Goal: Task Accomplishment & Management: Use online tool/utility

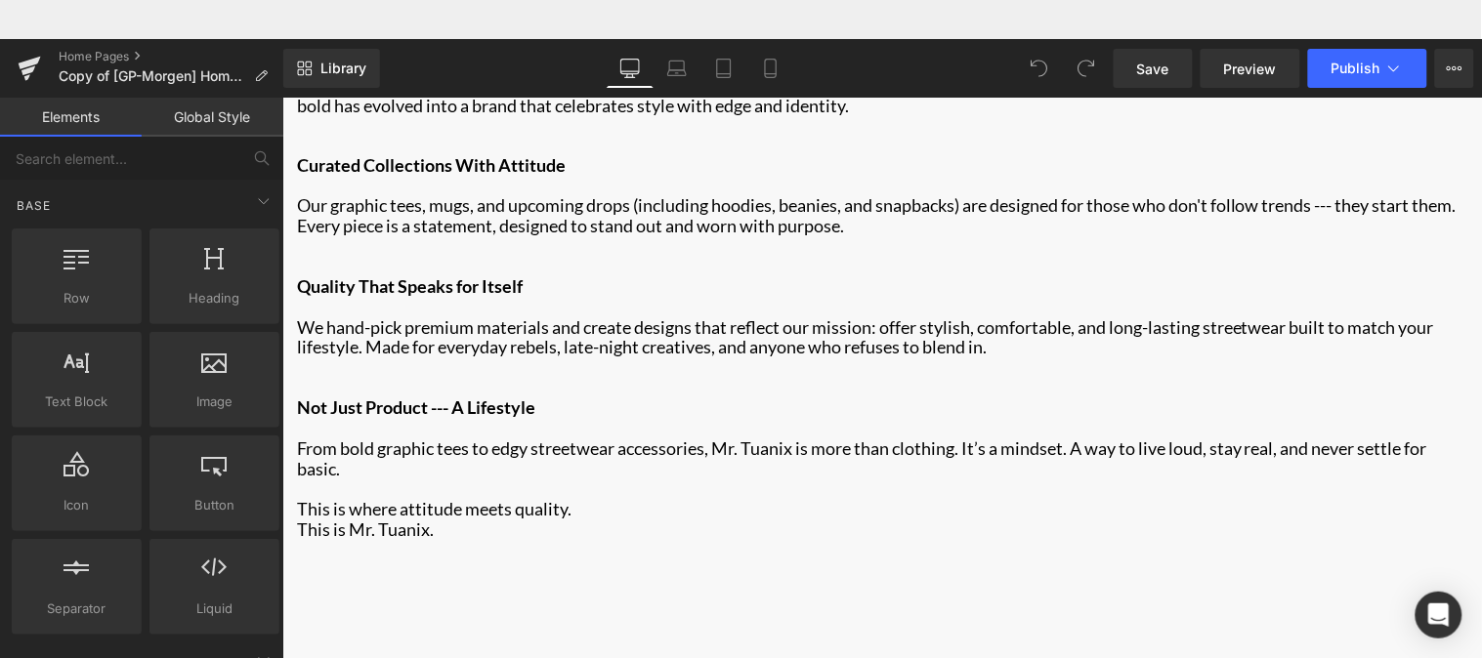
scroll to position [2757, 0]
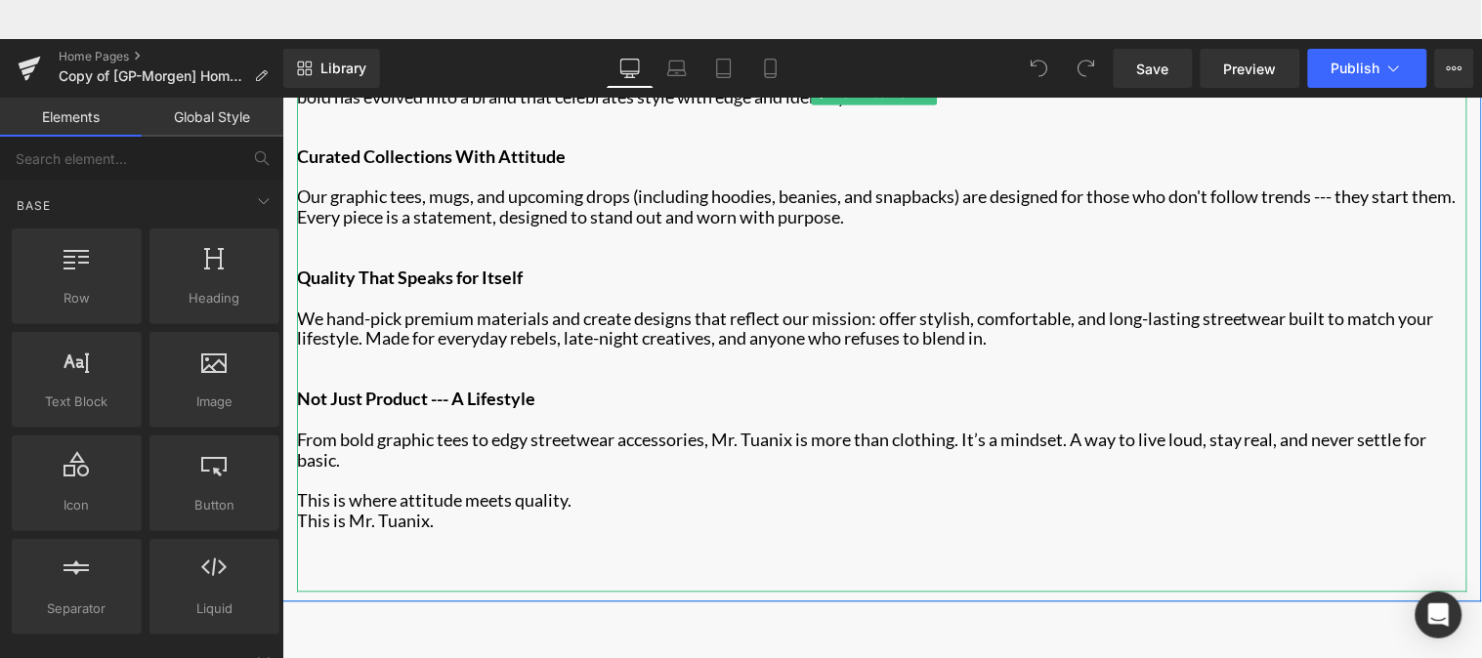
click at [635, 369] on p "Main content" at bounding box center [881, 379] width 1170 height 21
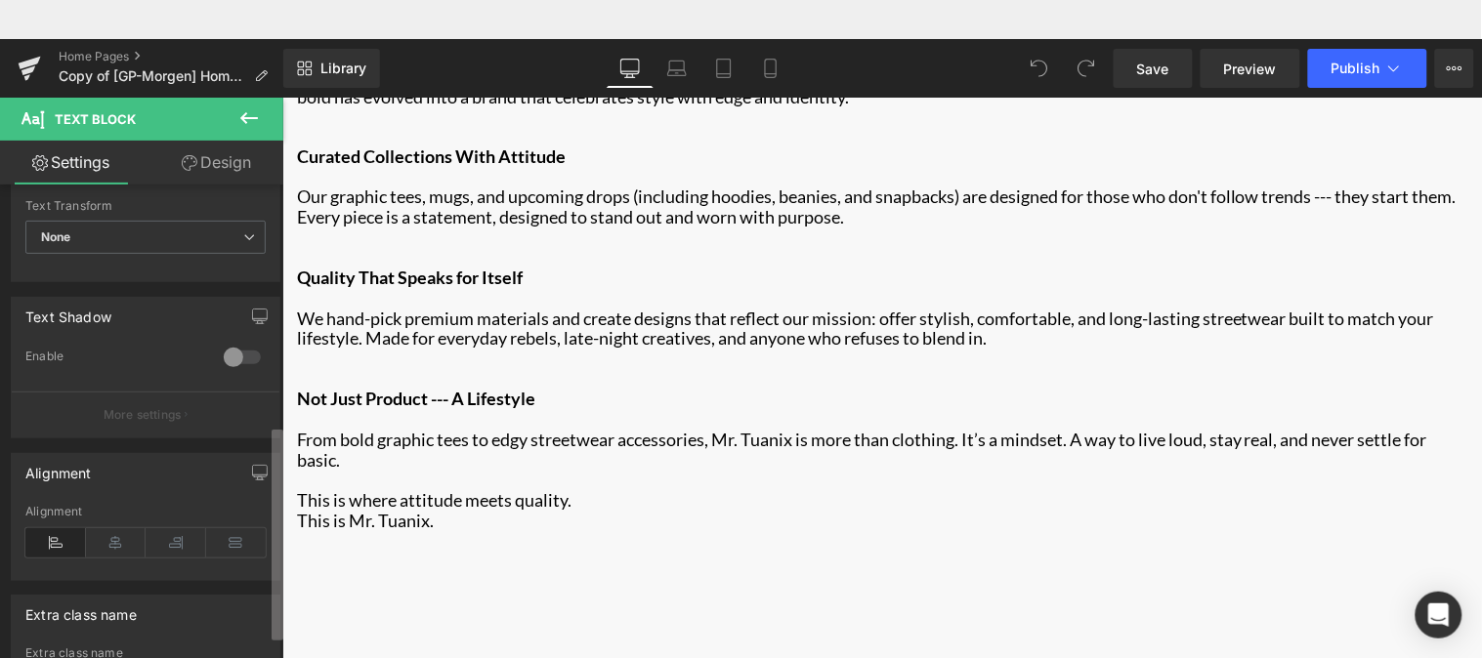
click at [272, 515] on b at bounding box center [278, 535] width 12 height 211
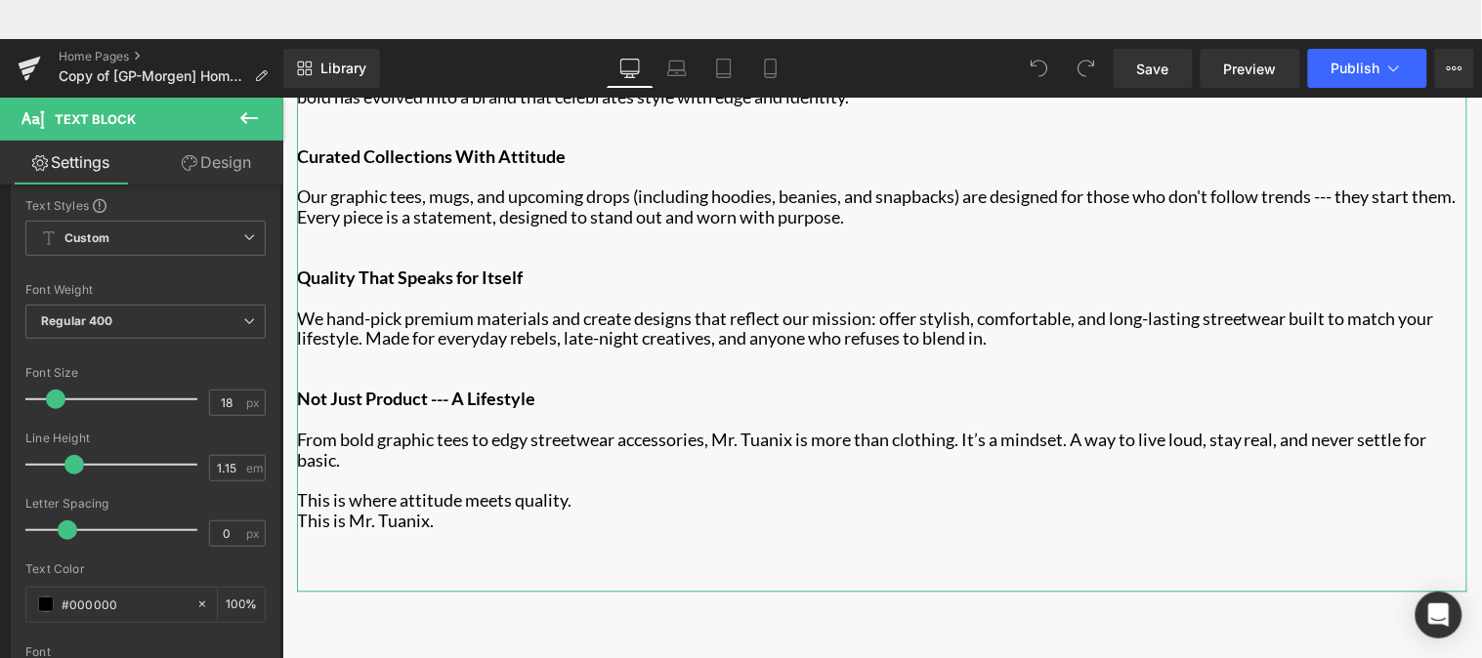
scroll to position [0, 0]
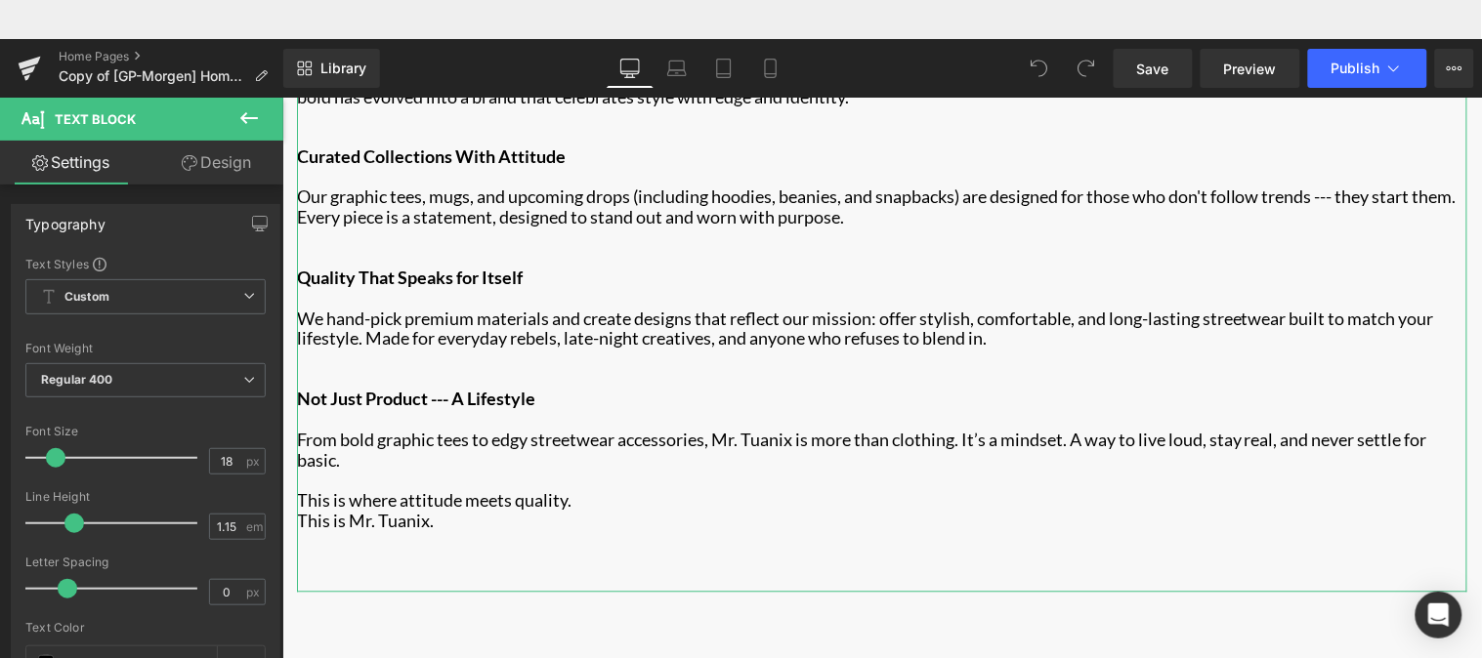
click at [270, 170] on div "Settings Design Typography Text Styles Custom Custom Setup Global Style Custom …" at bounding box center [141, 446] width 283 height 610
click at [231, 160] on link "Design" at bounding box center [217, 163] width 142 height 44
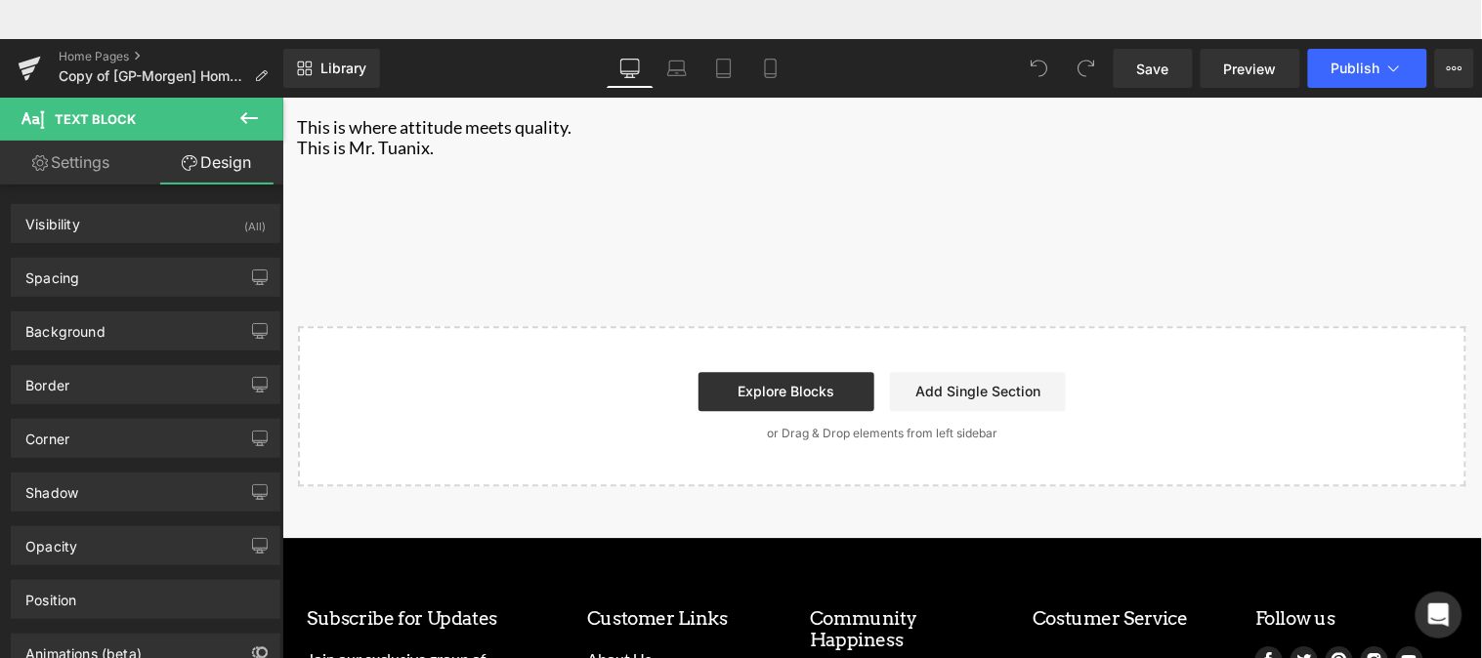
scroll to position [3108, 0]
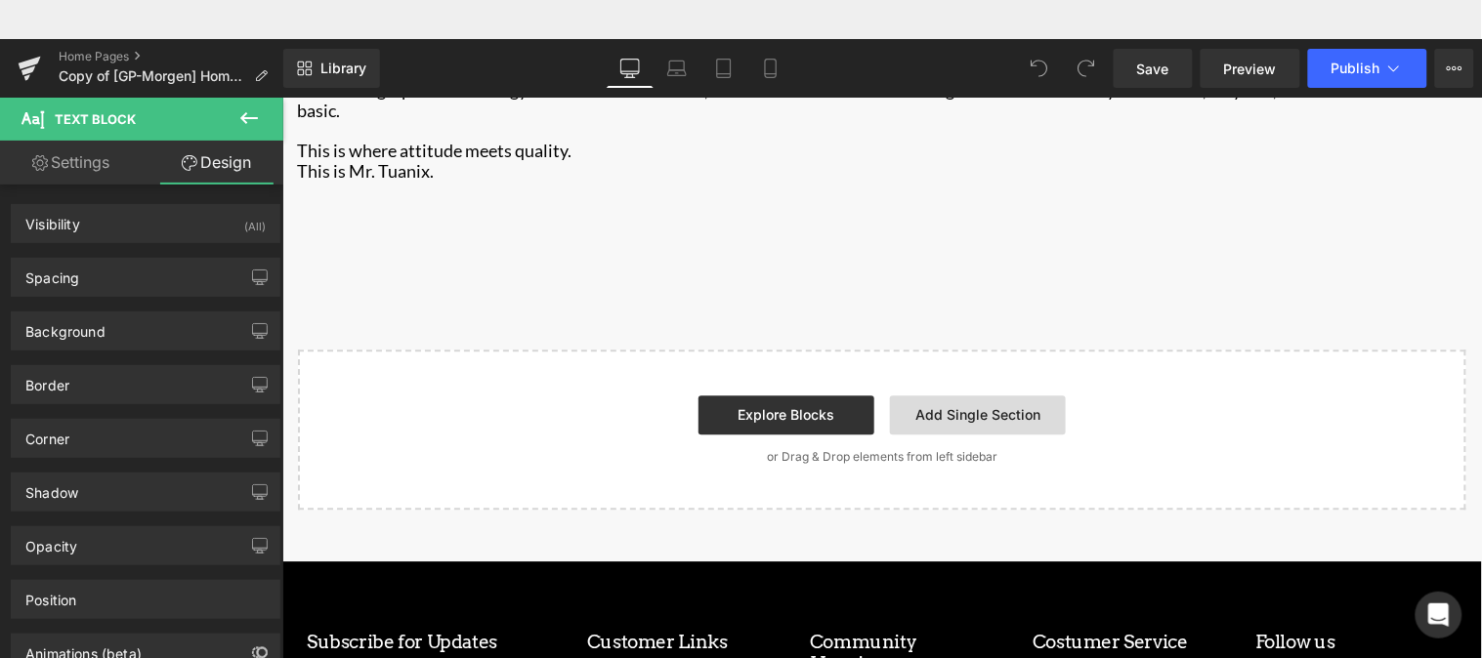
click at [984, 397] on link "Add Single Section" at bounding box center [977, 414] width 176 height 39
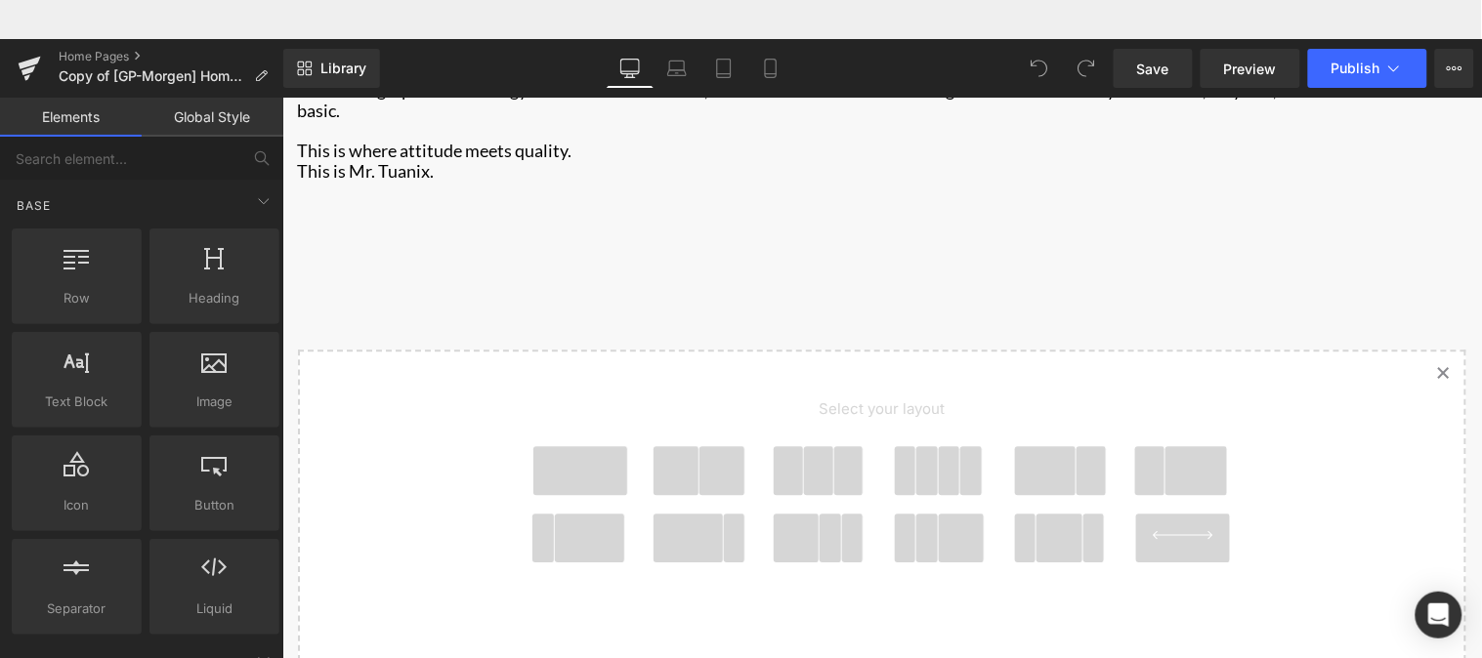
click at [606, 463] on span "Main content" at bounding box center [579, 469] width 94 height 49
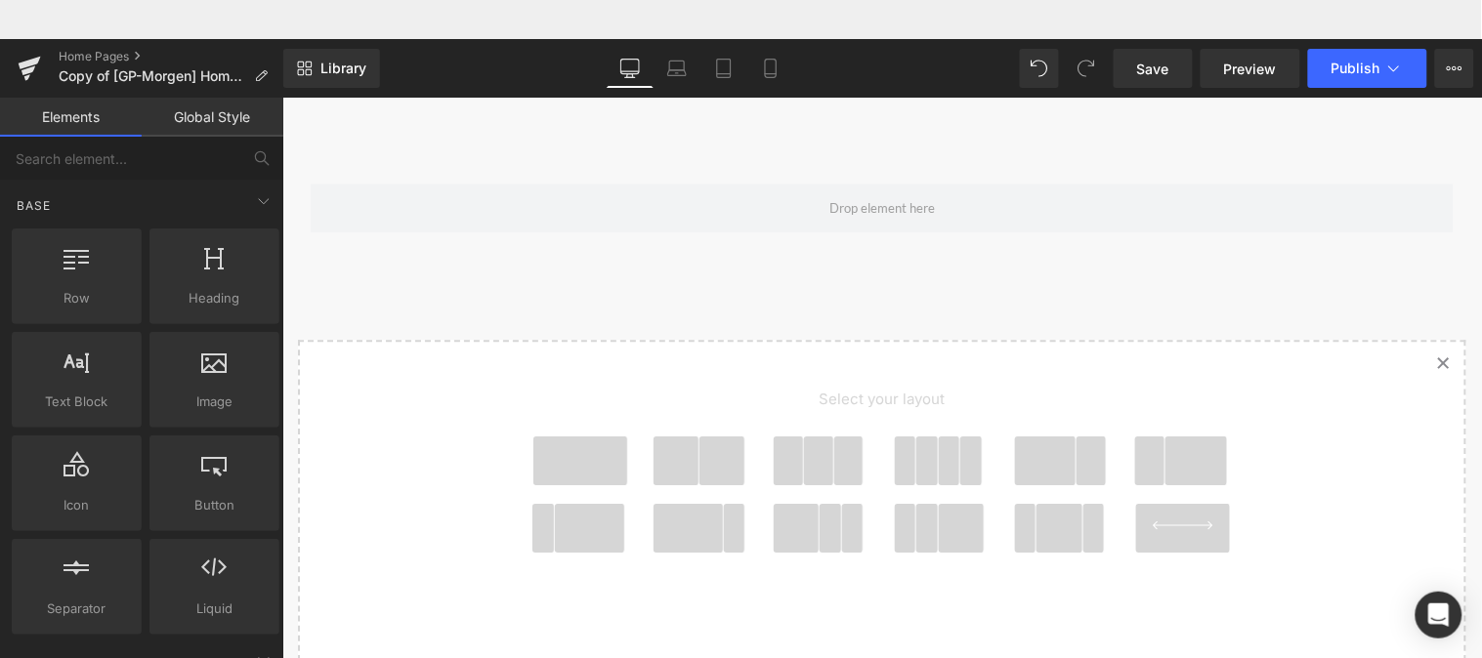
scroll to position [3206, 0]
click at [274, 256] on div "Heading headings, titles, h1,h2,h3,h4,h5,h6" at bounding box center [215, 277] width 138 height 104
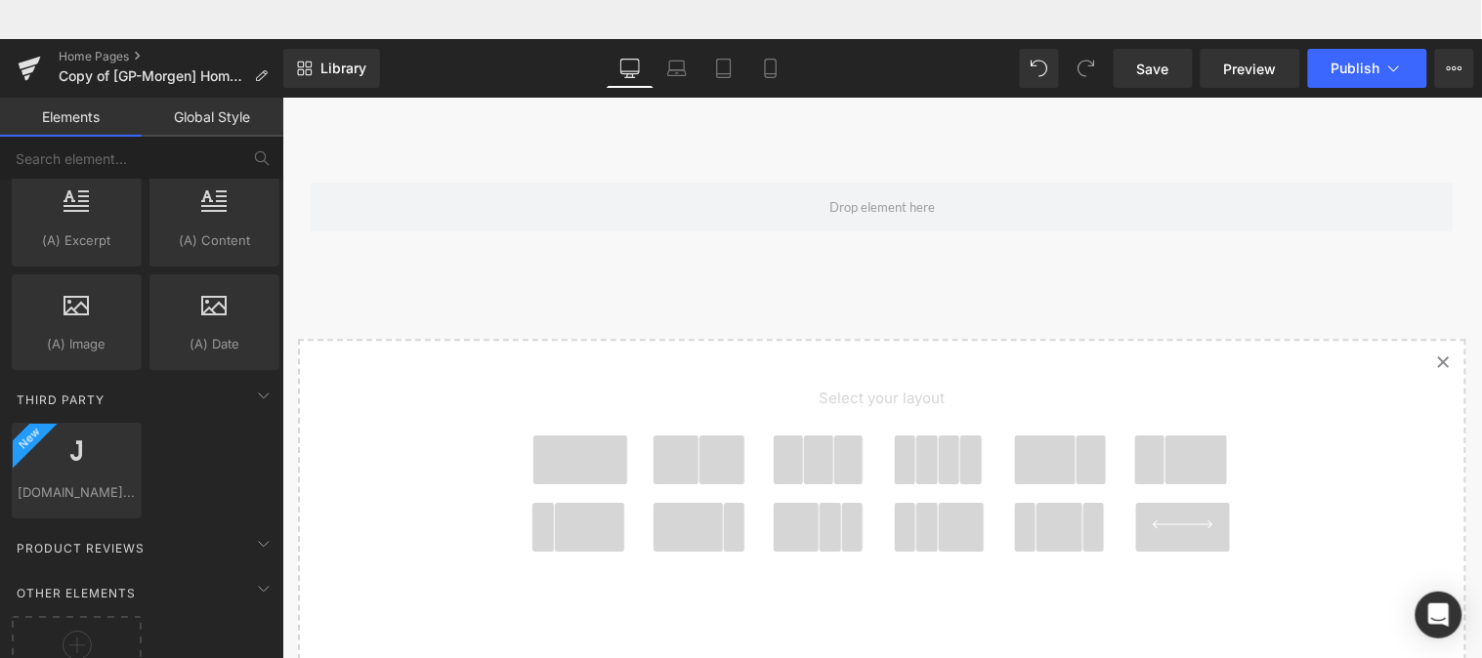
scroll to position [3697, 0]
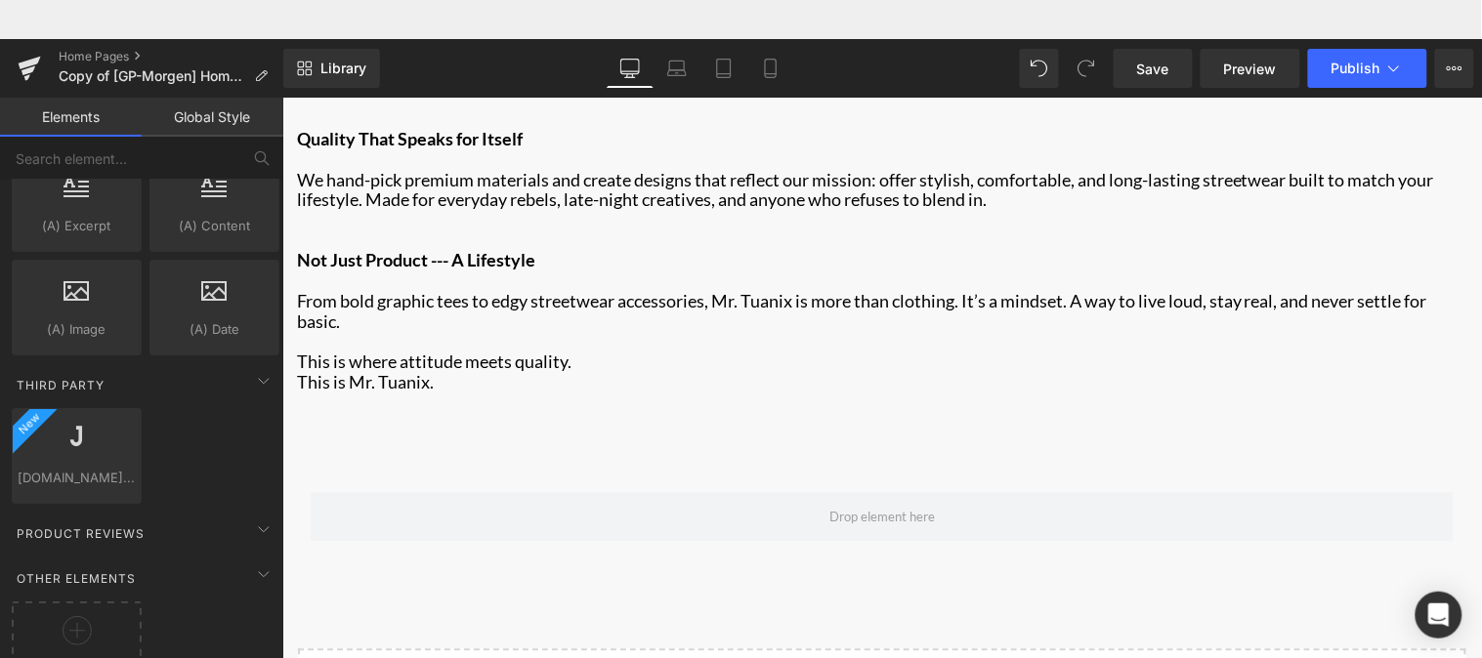
scroll to position [2932, 0]
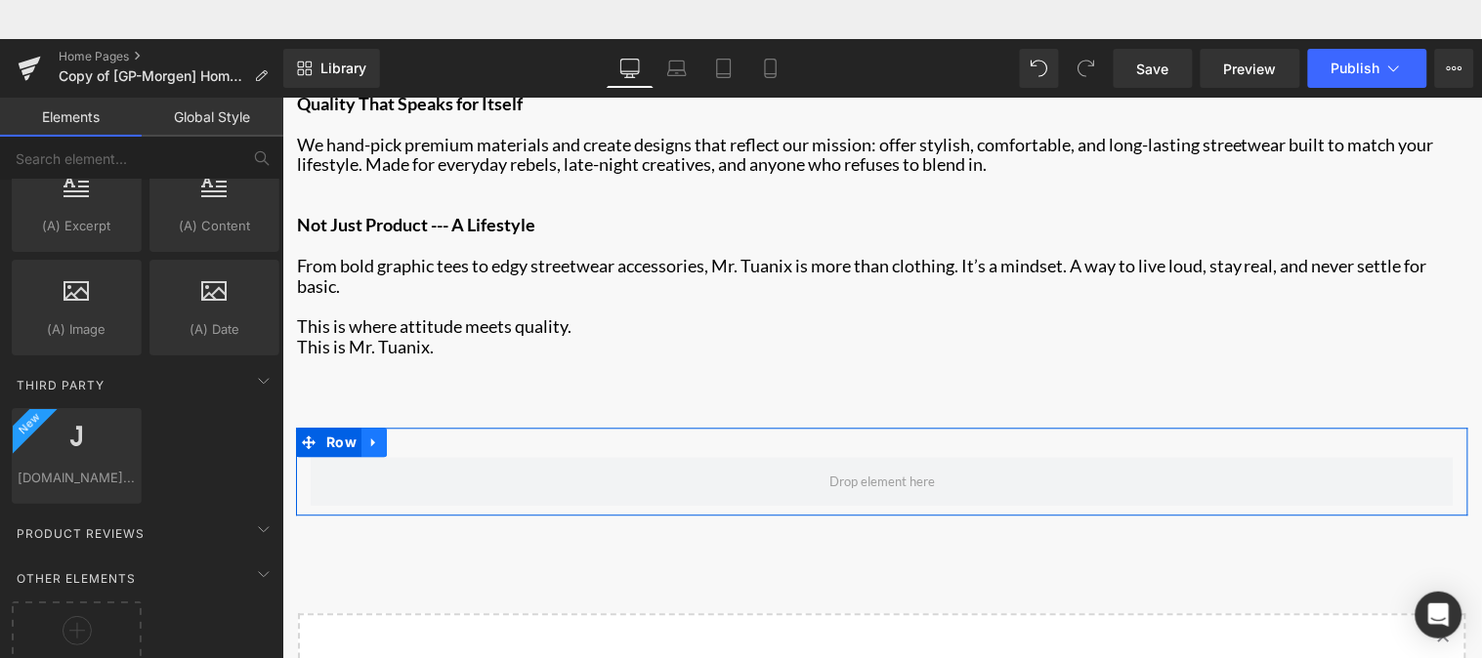
click at [366, 434] on icon "Main content" at bounding box center [373, 441] width 14 height 15
click at [417, 435] on icon "Main content" at bounding box center [424, 442] width 14 height 14
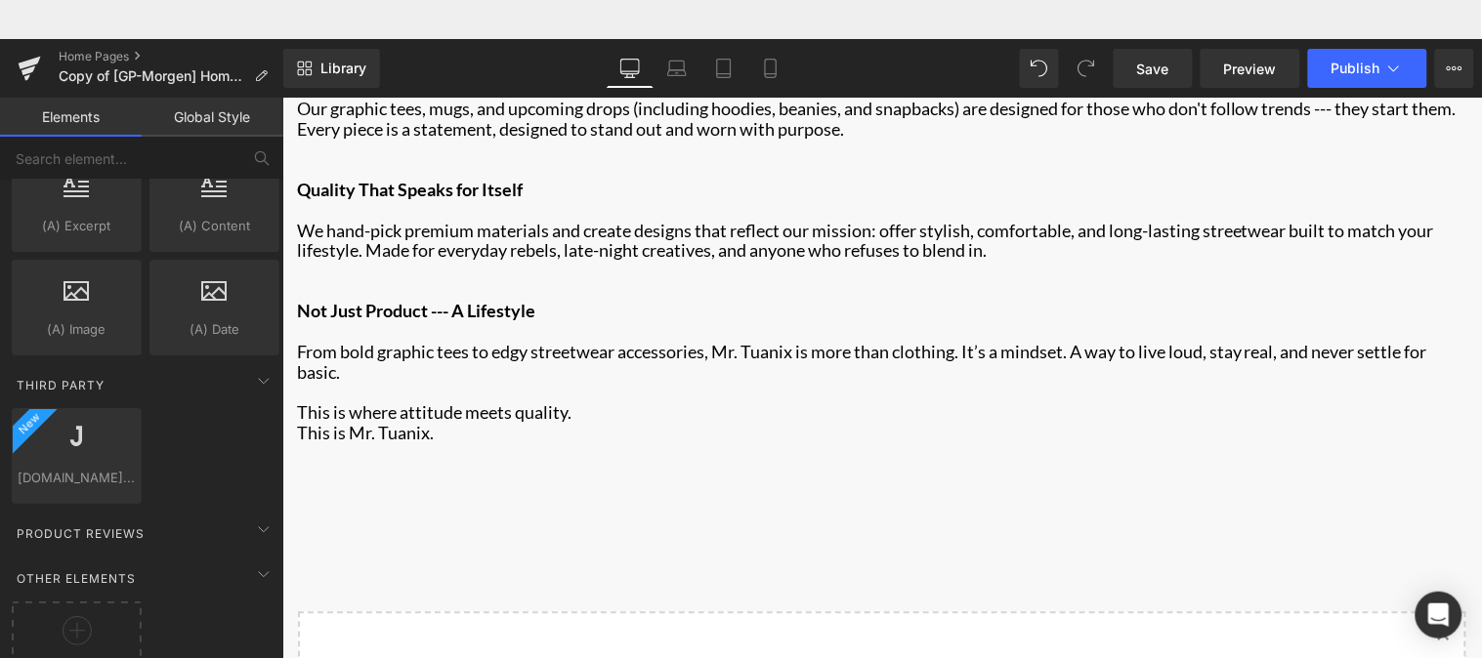
scroll to position [2782, 0]
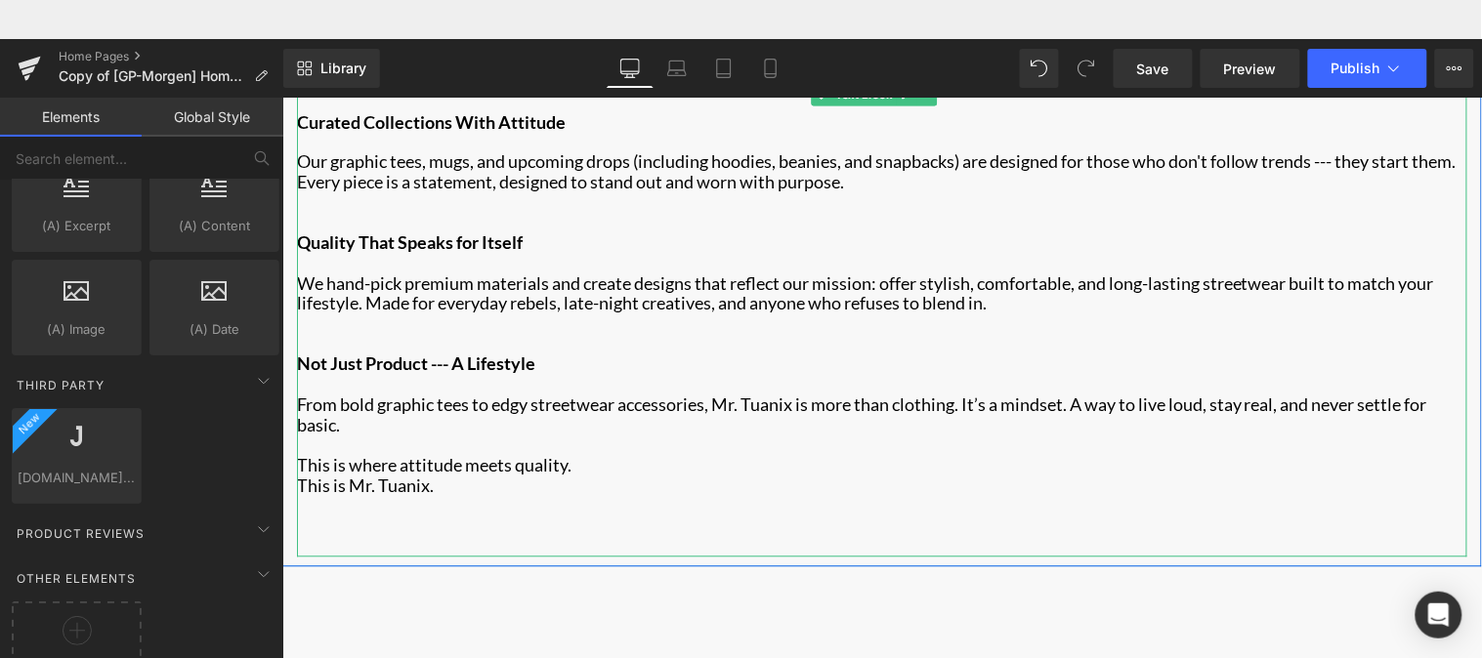
click at [462, 476] on p "This is Mr. Tuanix." at bounding box center [881, 486] width 1170 height 21
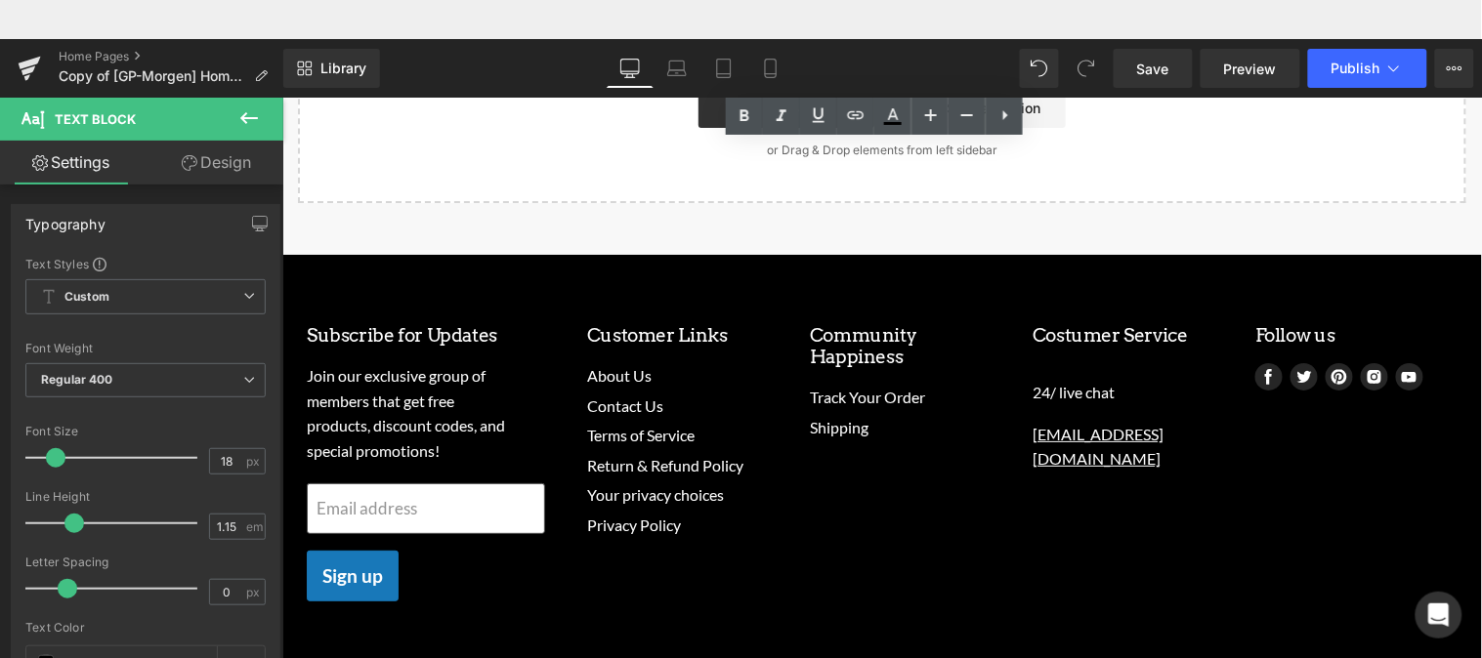
scroll to position [3726, 0]
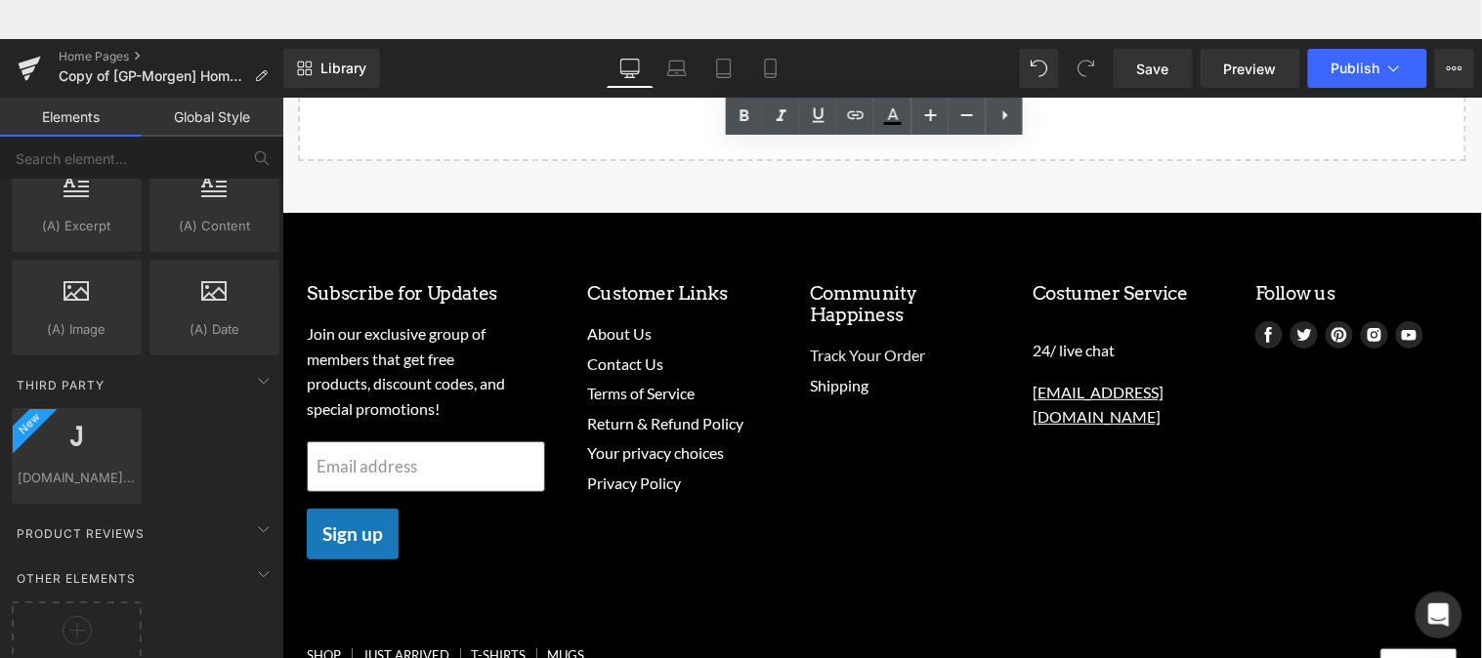
click at [809, 345] on link "Track Your Order" at bounding box center [866, 354] width 115 height 19
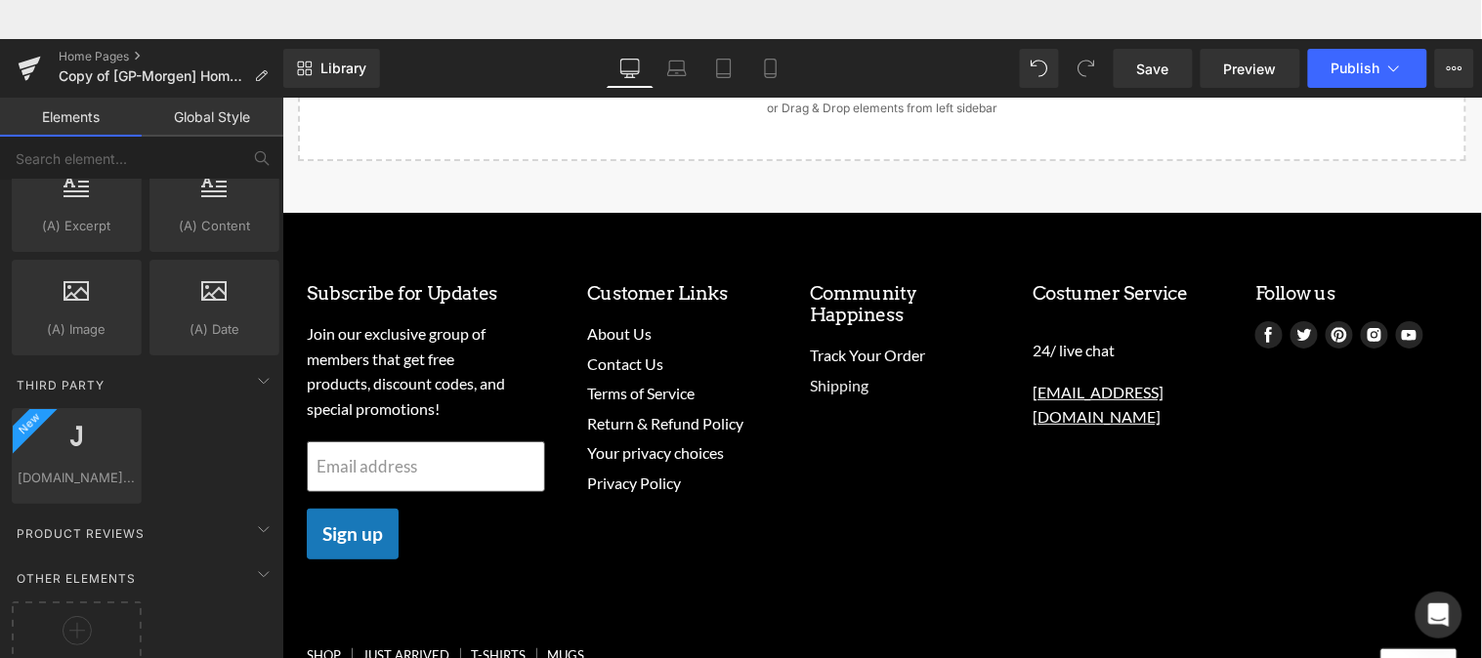
click at [848, 375] on link "Shipping" at bounding box center [838, 384] width 59 height 19
click at [21, 56] on icon at bounding box center [29, 68] width 23 height 49
